Goal: Navigation & Orientation: Go to known website

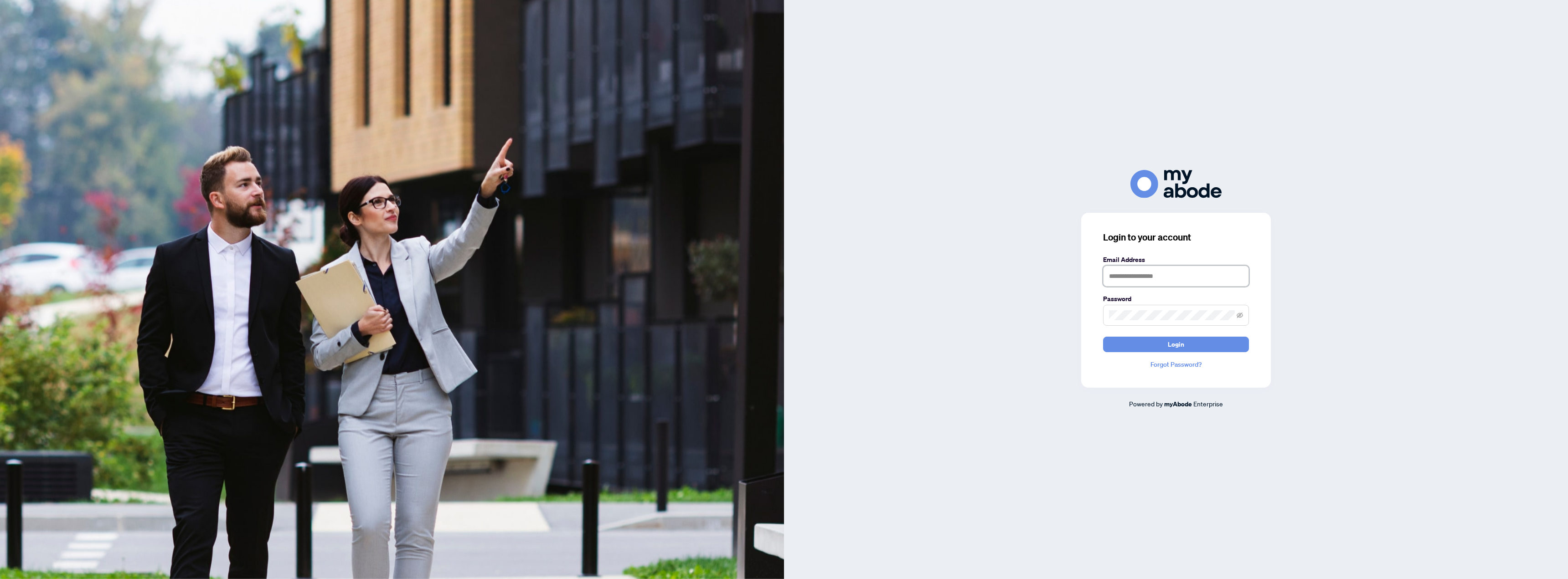
click at [1177, 280] on input "text" at bounding box center [1176, 276] width 146 height 21
type input "**********"
